Goal: Information Seeking & Learning: Learn about a topic

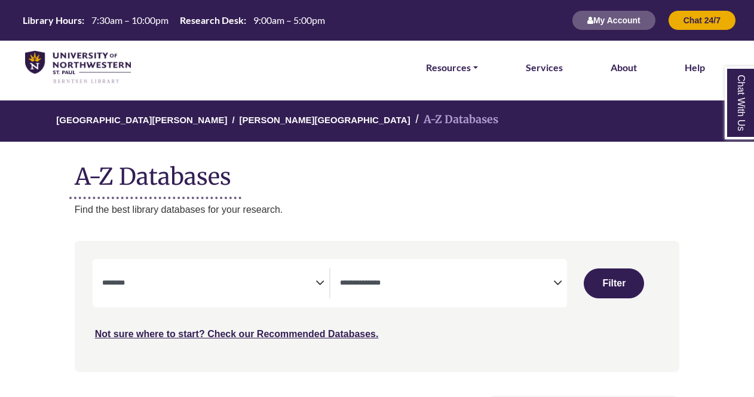
select select "Database Subject Filter"
select select "Database Types Filter"
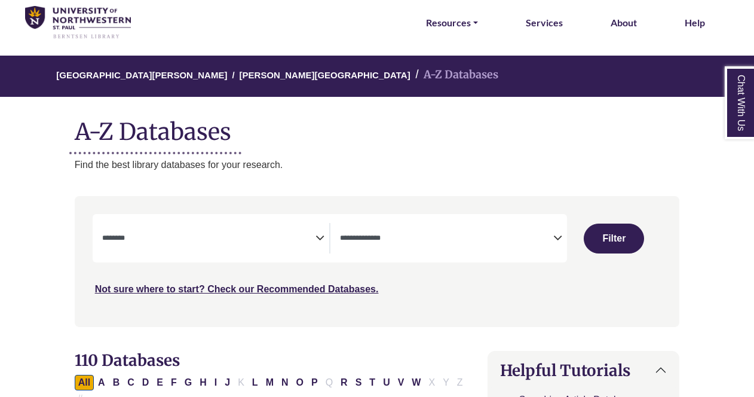
scroll to position [54, 0]
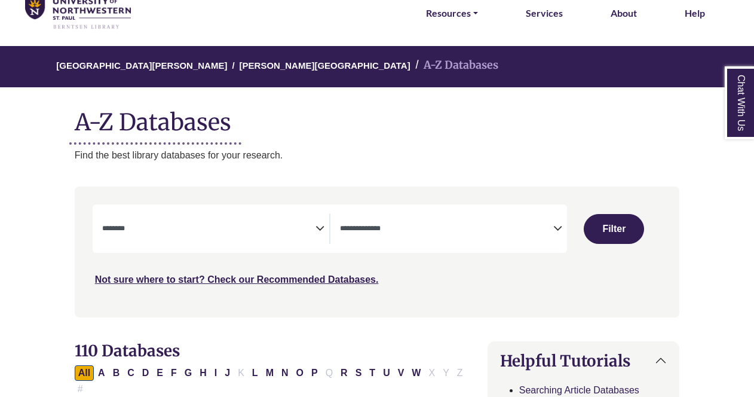
click at [293, 232] on textarea "Search" at bounding box center [208, 230] width 213 height 10
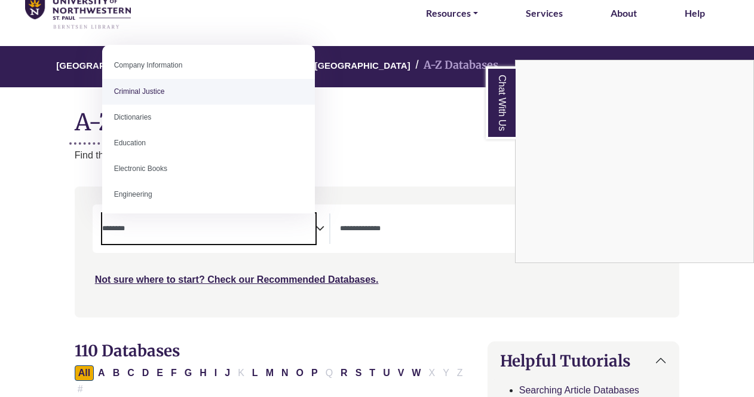
scroll to position [262, 0]
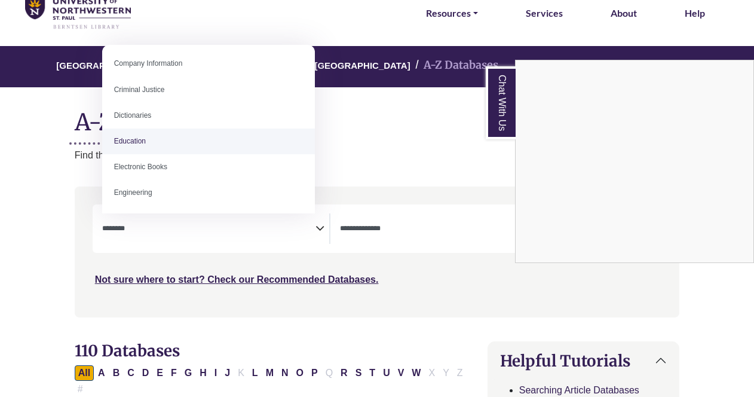
select select "*****"
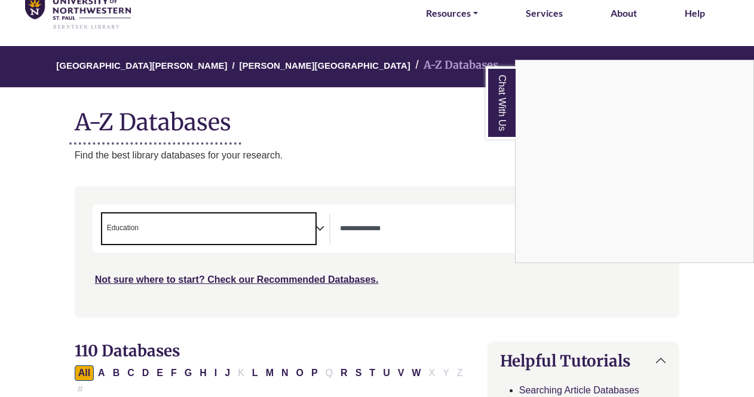
click at [321, 227] on div "Chat With Us" at bounding box center [377, 198] width 754 height 397
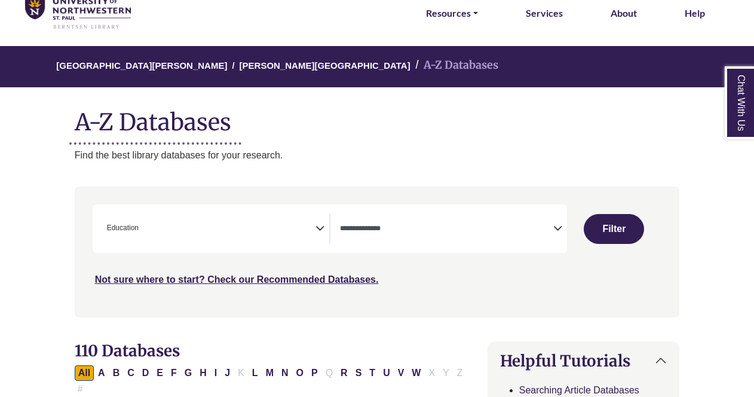
click at [320, 232] on icon "Search filters" at bounding box center [319, 226] width 9 height 18
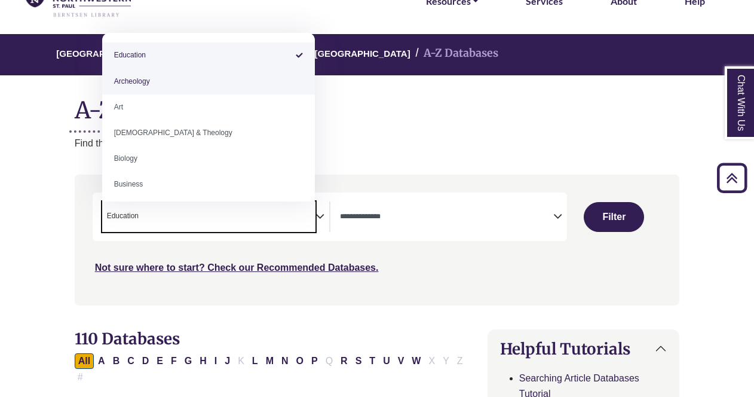
scroll to position [65, 0]
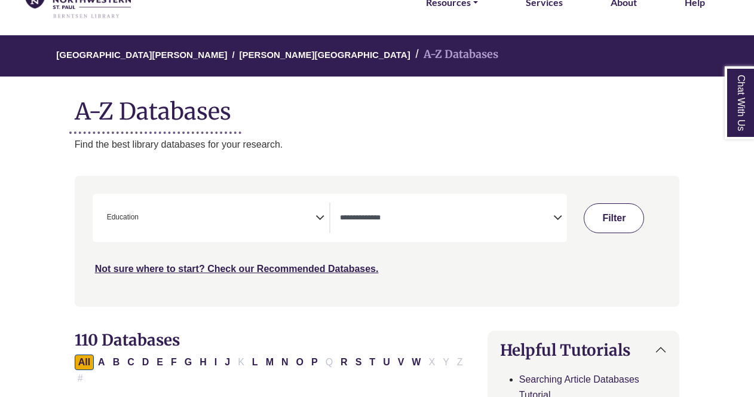
click at [611, 213] on button "Filter" at bounding box center [614, 218] width 60 height 30
select select "Database Types Filter"
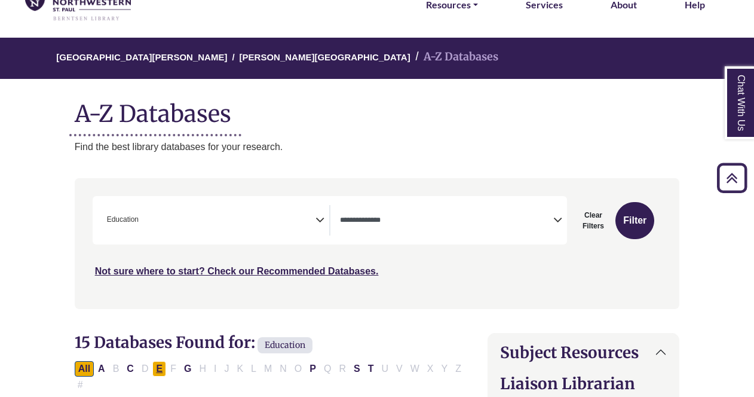
scroll to position [50, 0]
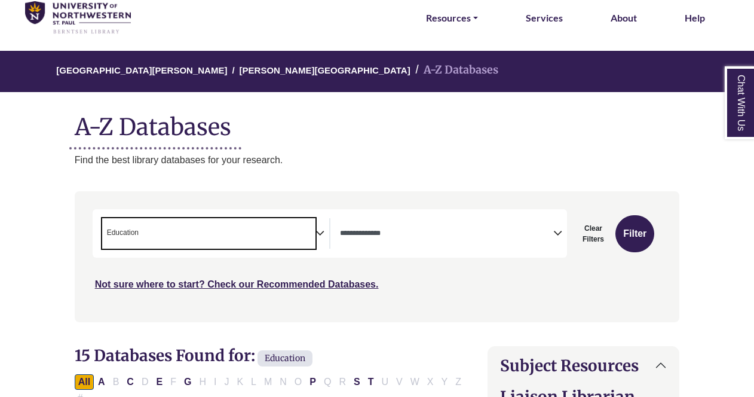
click at [250, 229] on span "× Education" at bounding box center [208, 233] width 213 height 30
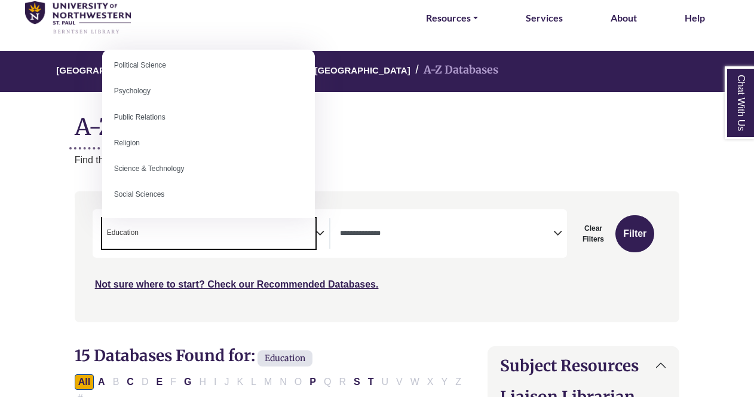
scroll to position [927, 0]
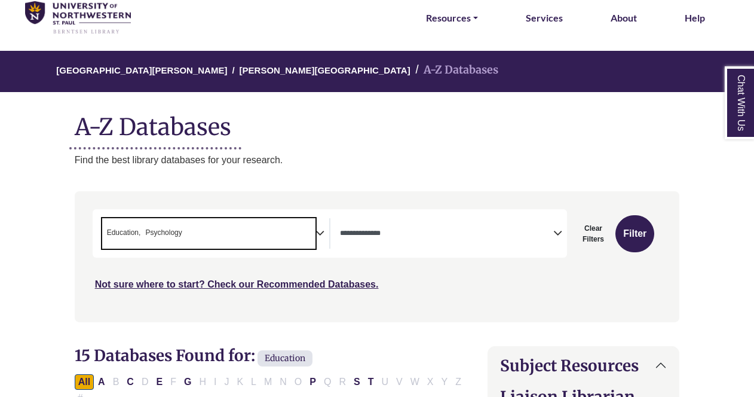
click at [302, 223] on span "× Education × Psychology" at bounding box center [208, 233] width 213 height 30
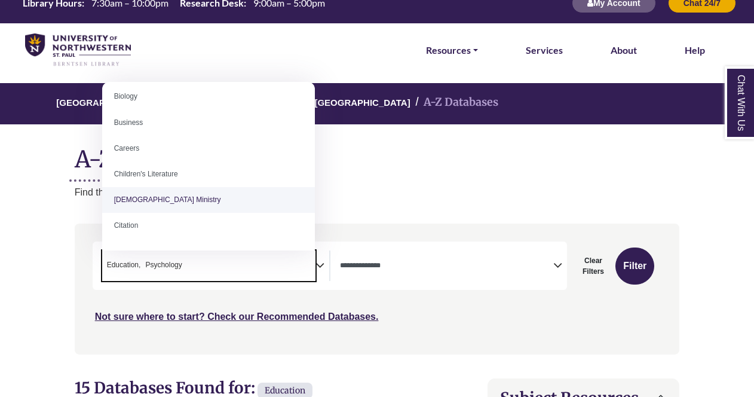
scroll to position [146, 0]
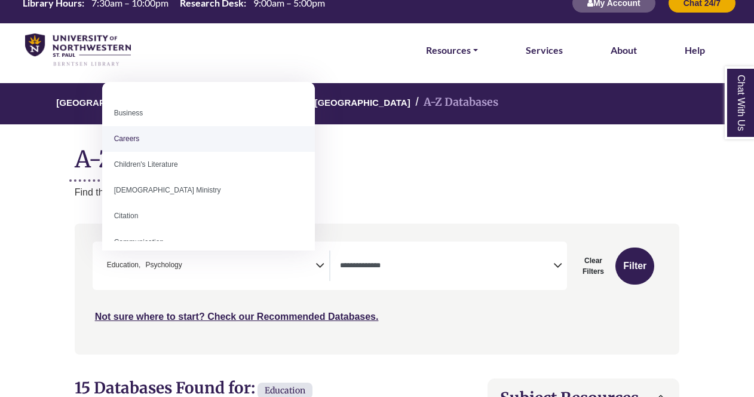
select select "*****"
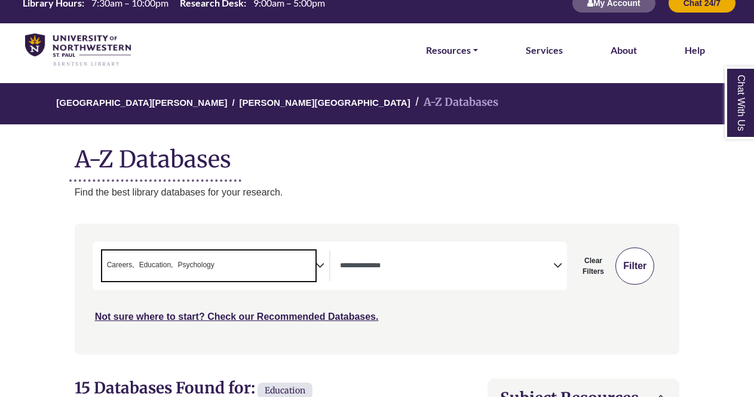
click at [630, 269] on button "Filter" at bounding box center [634, 265] width 39 height 37
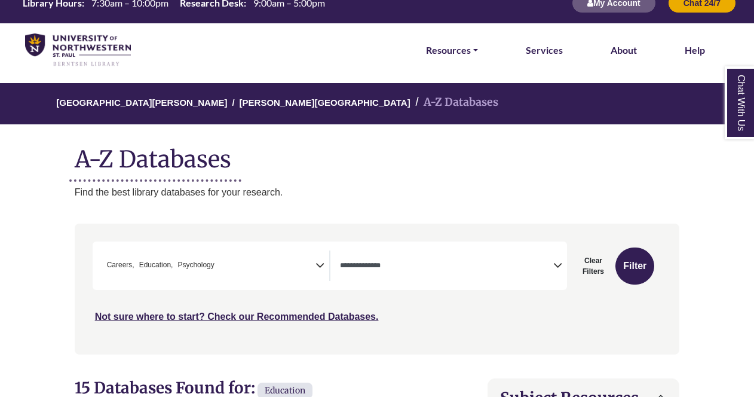
select select "Database Types Filter"
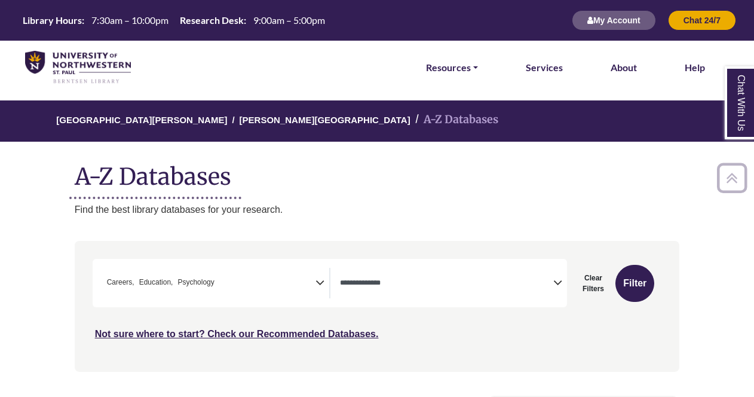
scroll to position [179, 0]
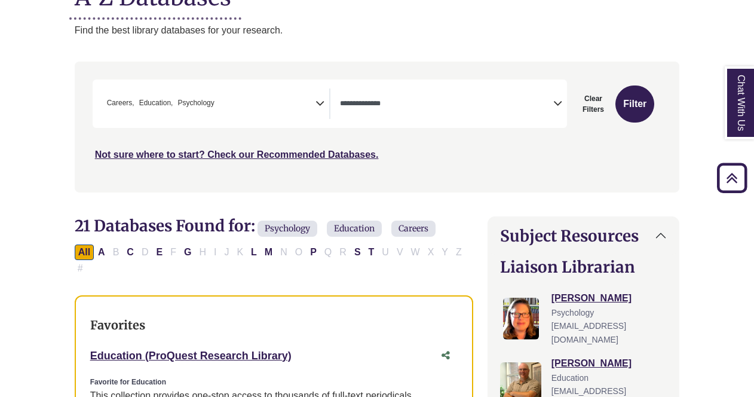
click at [394, 223] on span "Careers" at bounding box center [413, 228] width 44 height 16
click at [406, 226] on span "Careers" at bounding box center [413, 228] width 44 height 16
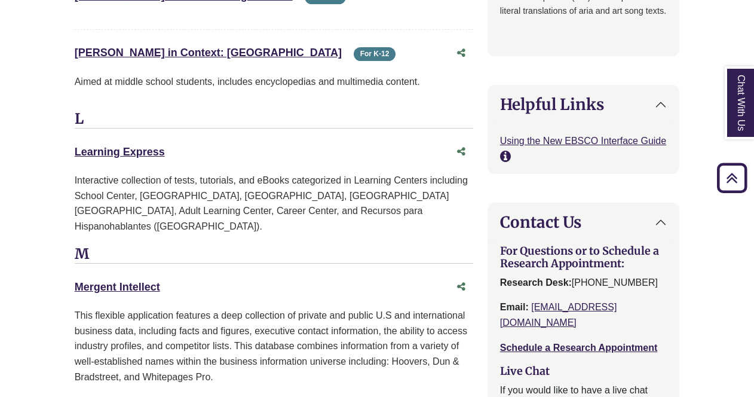
scroll to position [1585, 0]
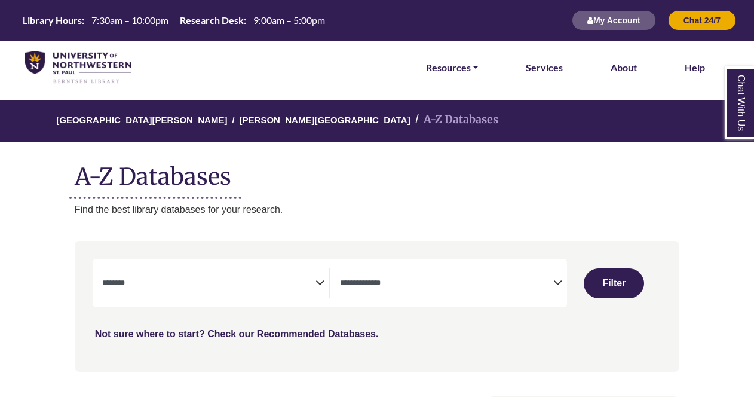
select select "Database Subject Filter"
select select "Database Types Filter"
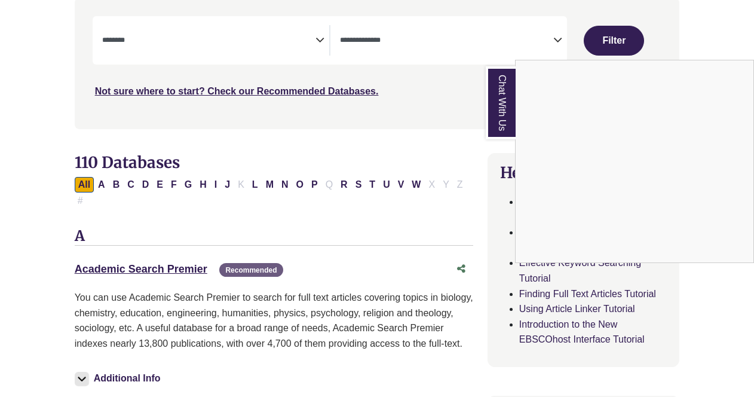
scroll to position [289, 0]
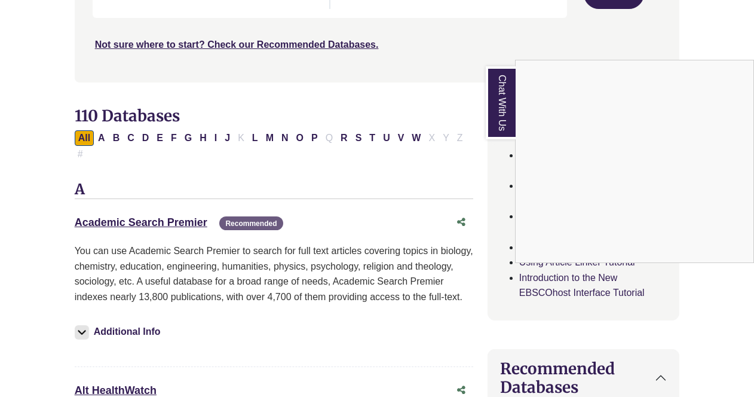
click at [139, 224] on div "Chat With Us" at bounding box center [377, 198] width 754 height 397
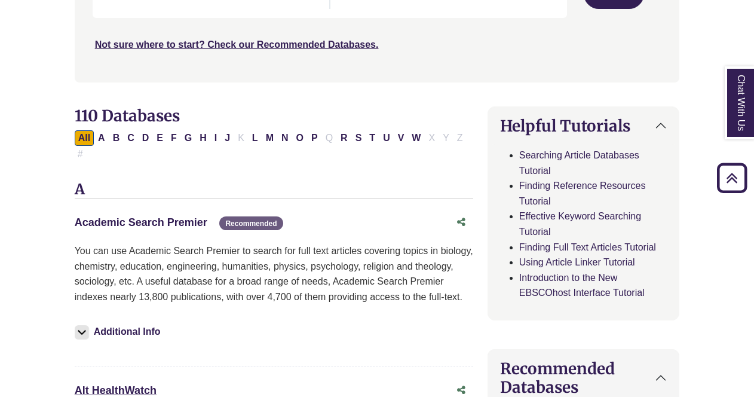
click at [153, 221] on link "Academic Search Premier This link opens in a new window" at bounding box center [141, 222] width 133 height 12
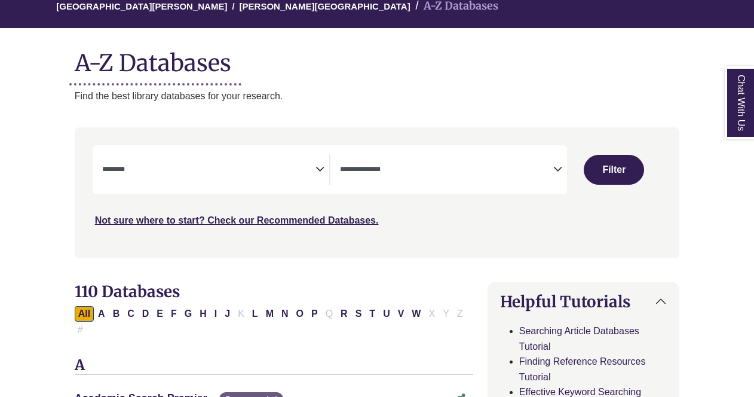
scroll to position [114, 0]
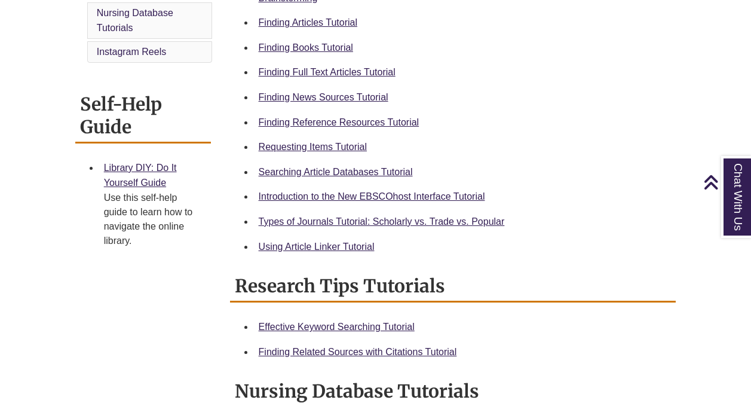
scroll to position [418, 0]
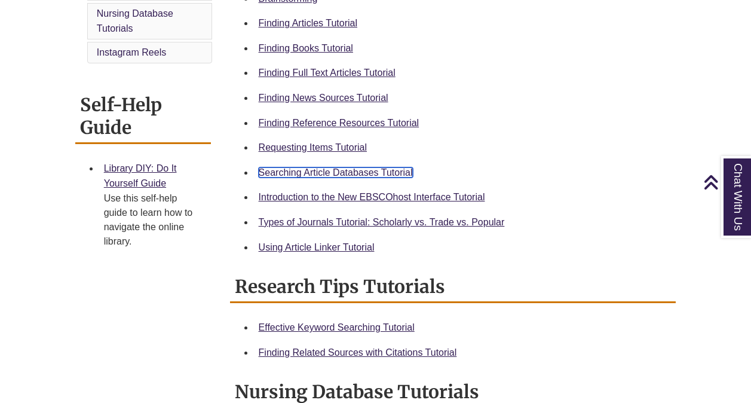
click at [334, 171] on link "Searching Article Databases Tutorial" at bounding box center [336, 172] width 154 height 10
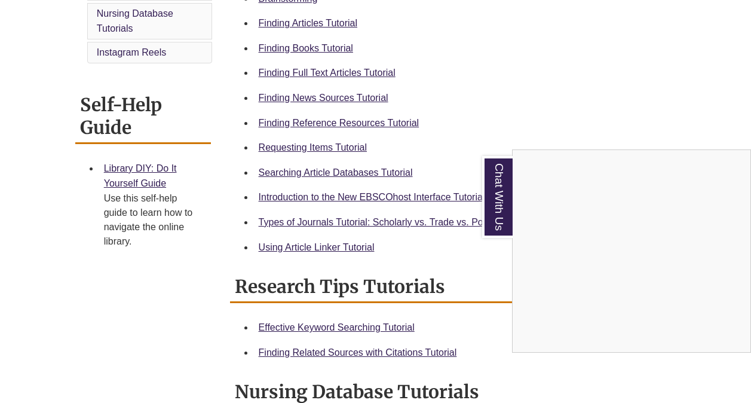
click at [341, 198] on div "Chat With Us" at bounding box center [375, 201] width 751 height 403
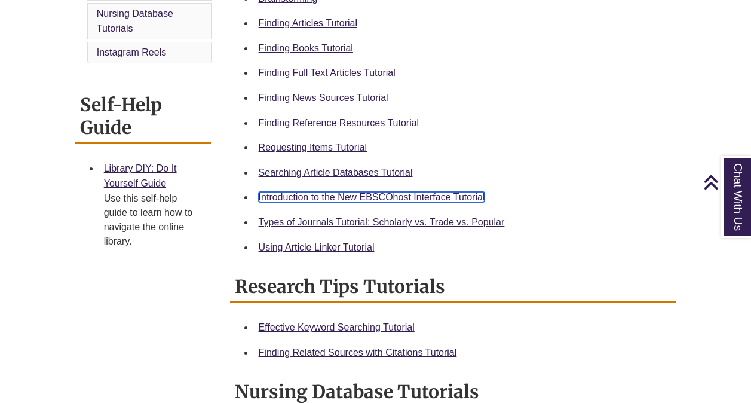
click at [325, 199] on link "Introduction to the New EBSCOhost Interface Tutorial" at bounding box center [372, 197] width 226 height 10
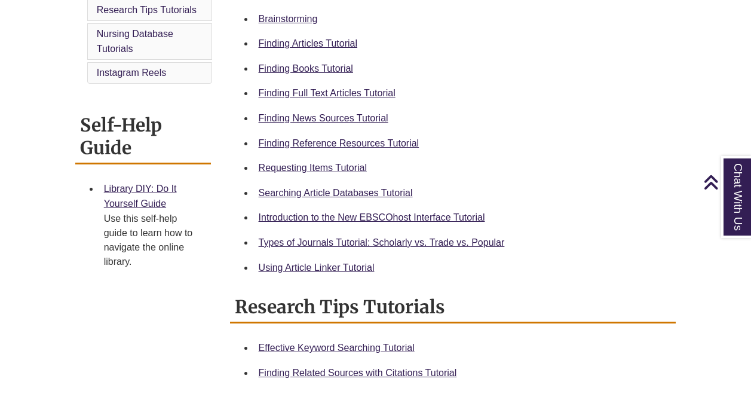
scroll to position [388, 0]
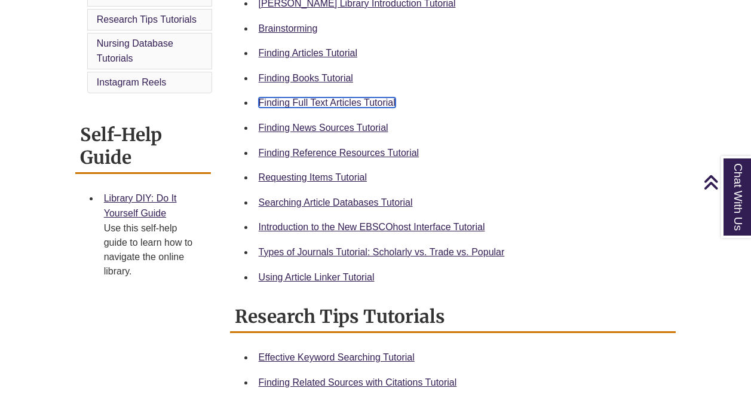
click at [325, 103] on link "Finding Full Text Articles Tutorial" at bounding box center [327, 102] width 137 height 10
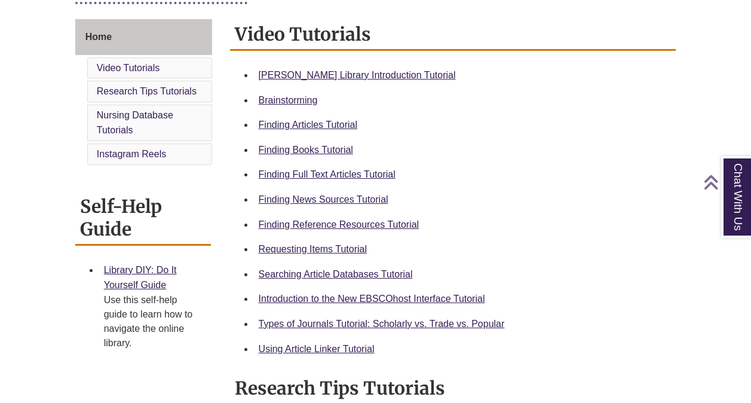
scroll to position [336, 0]
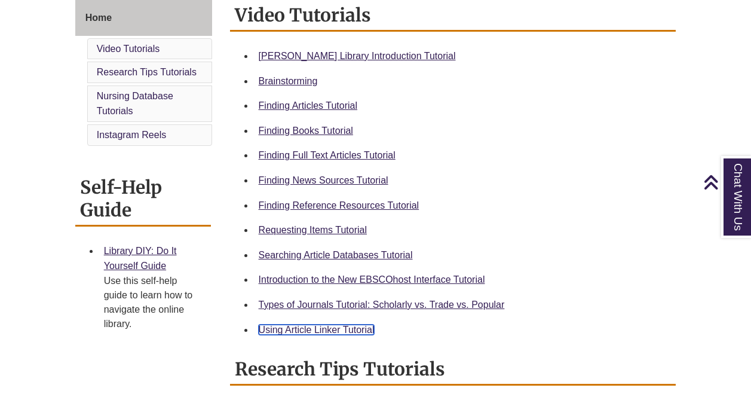
click at [300, 330] on link "Using Article Linker Tutorial" at bounding box center [317, 329] width 116 height 10
